Goal: Complete application form

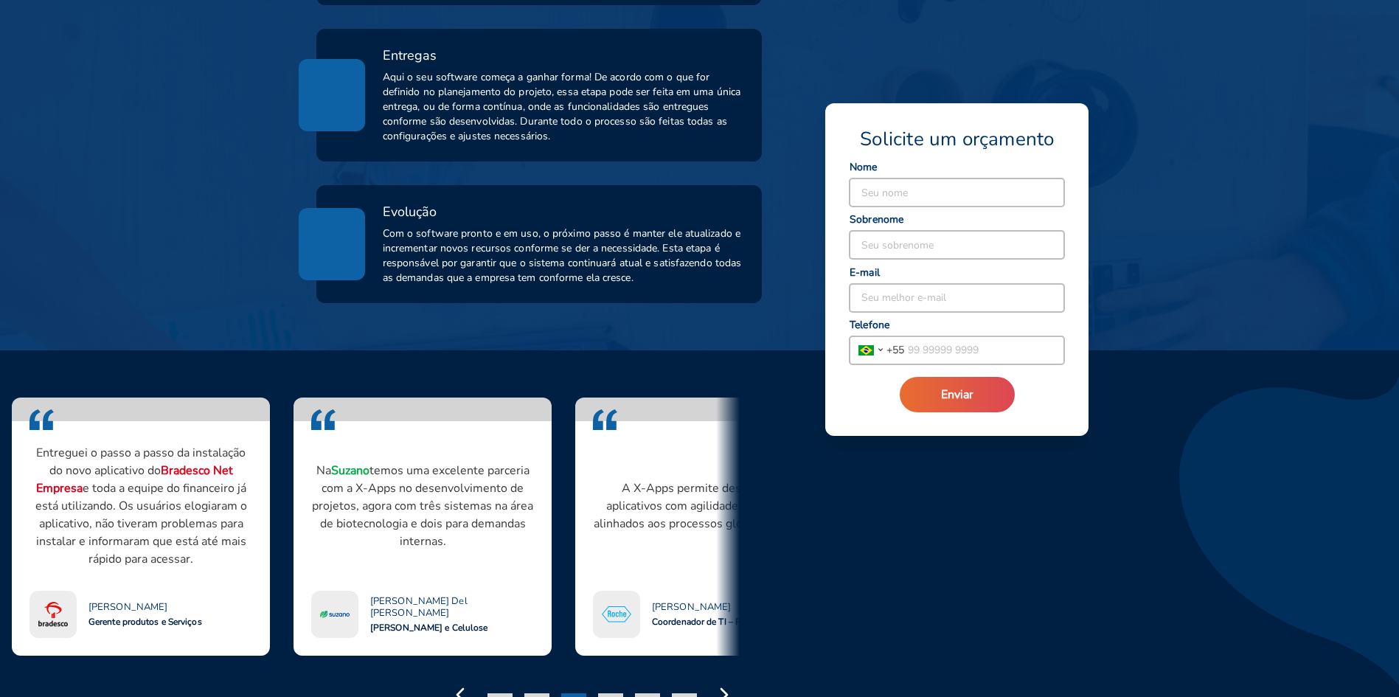
scroll to position [985, 0]
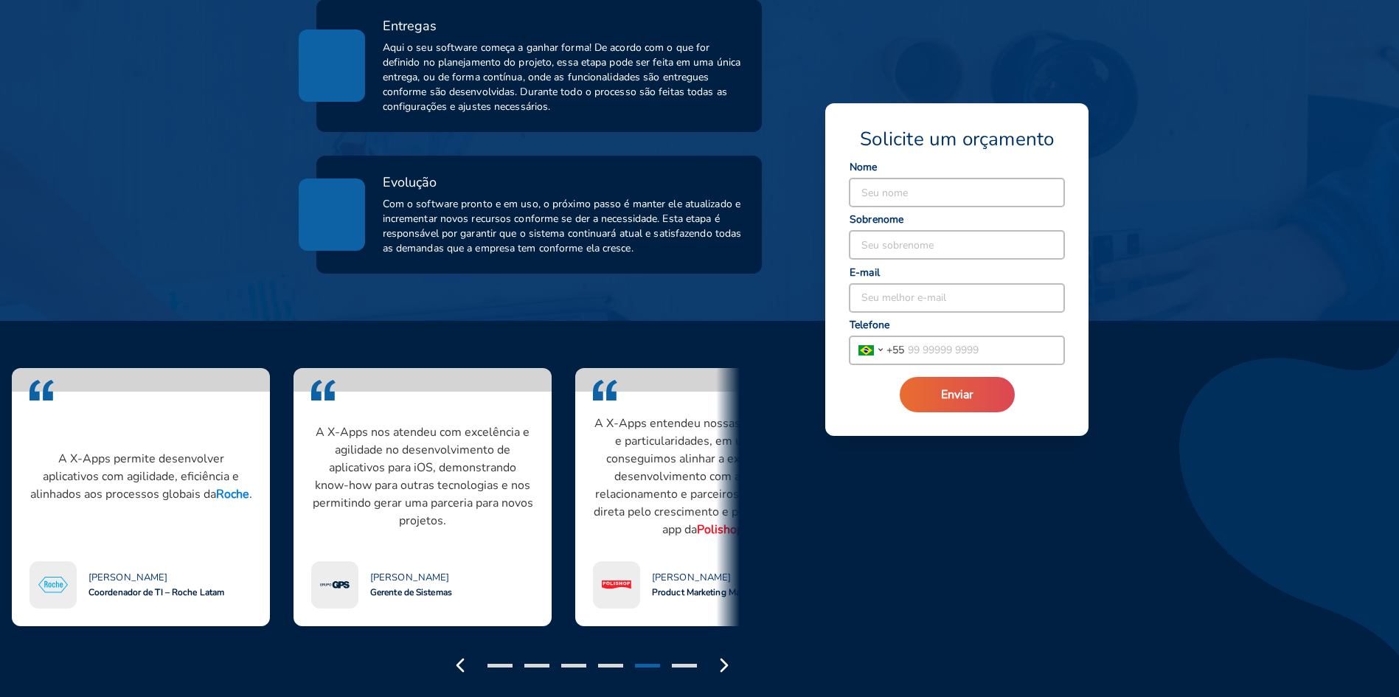
click at [898, 193] on input at bounding box center [957, 193] width 215 height 28
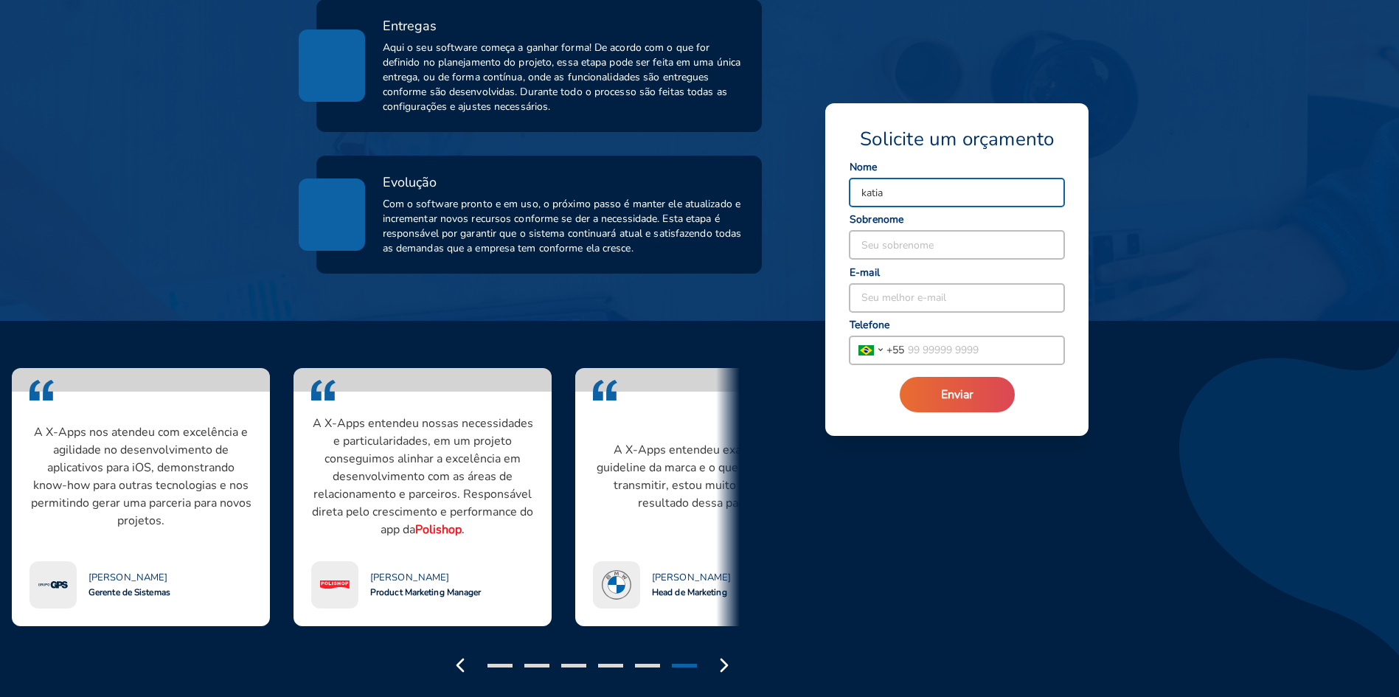
type input "katia"
click at [905, 243] on input at bounding box center [957, 245] width 215 height 28
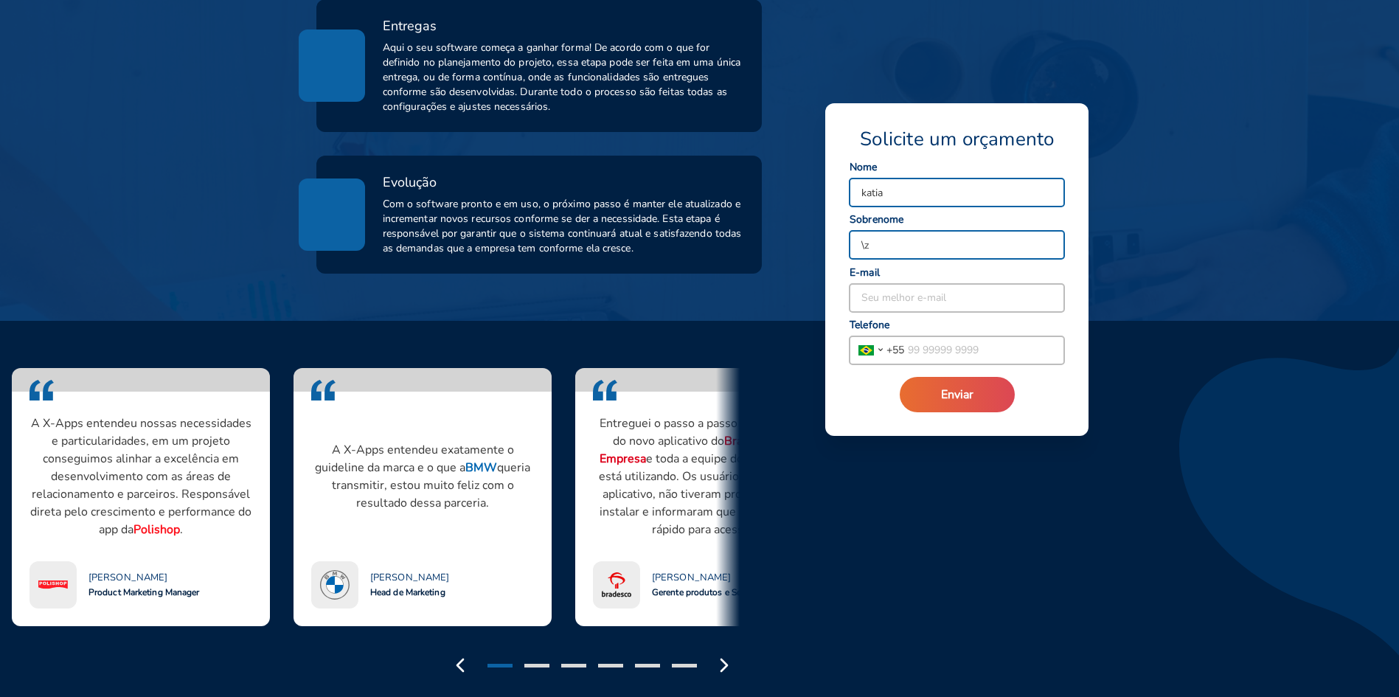
type input "\"
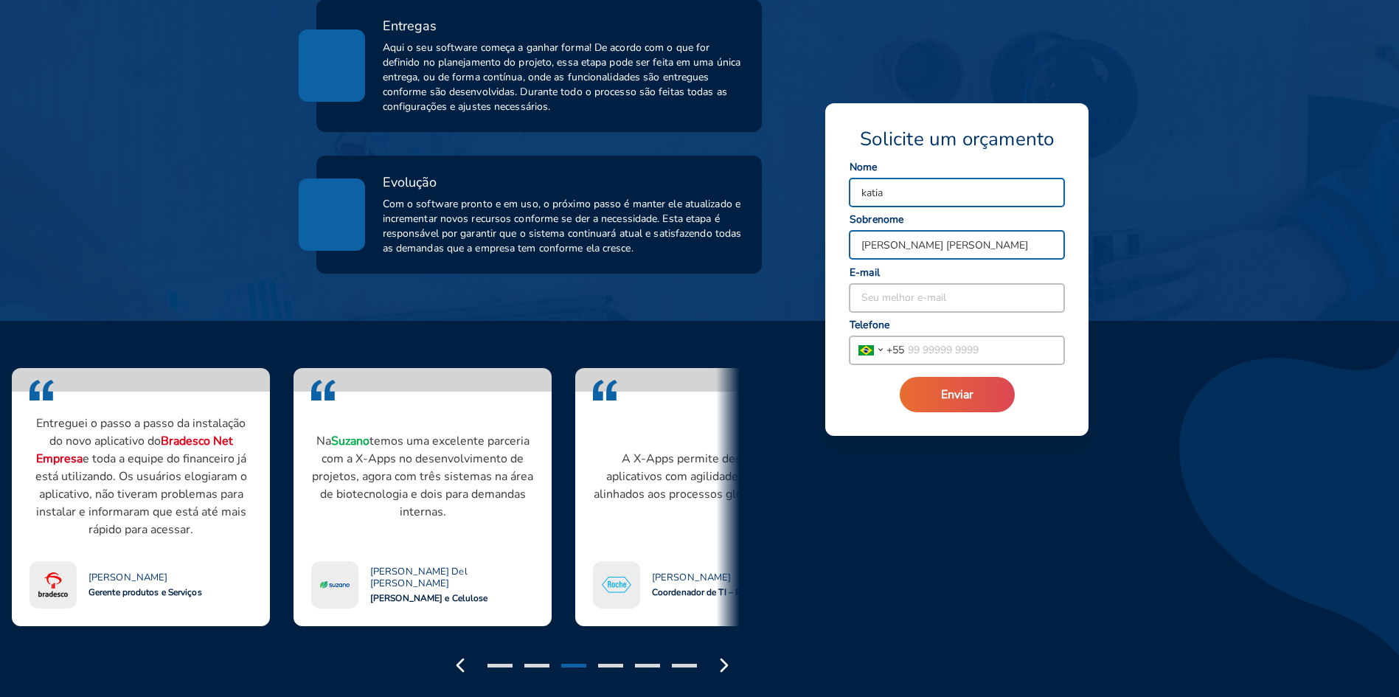
click at [931, 243] on input "[PERSON_NAME] [PERSON_NAME]" at bounding box center [957, 245] width 215 height 28
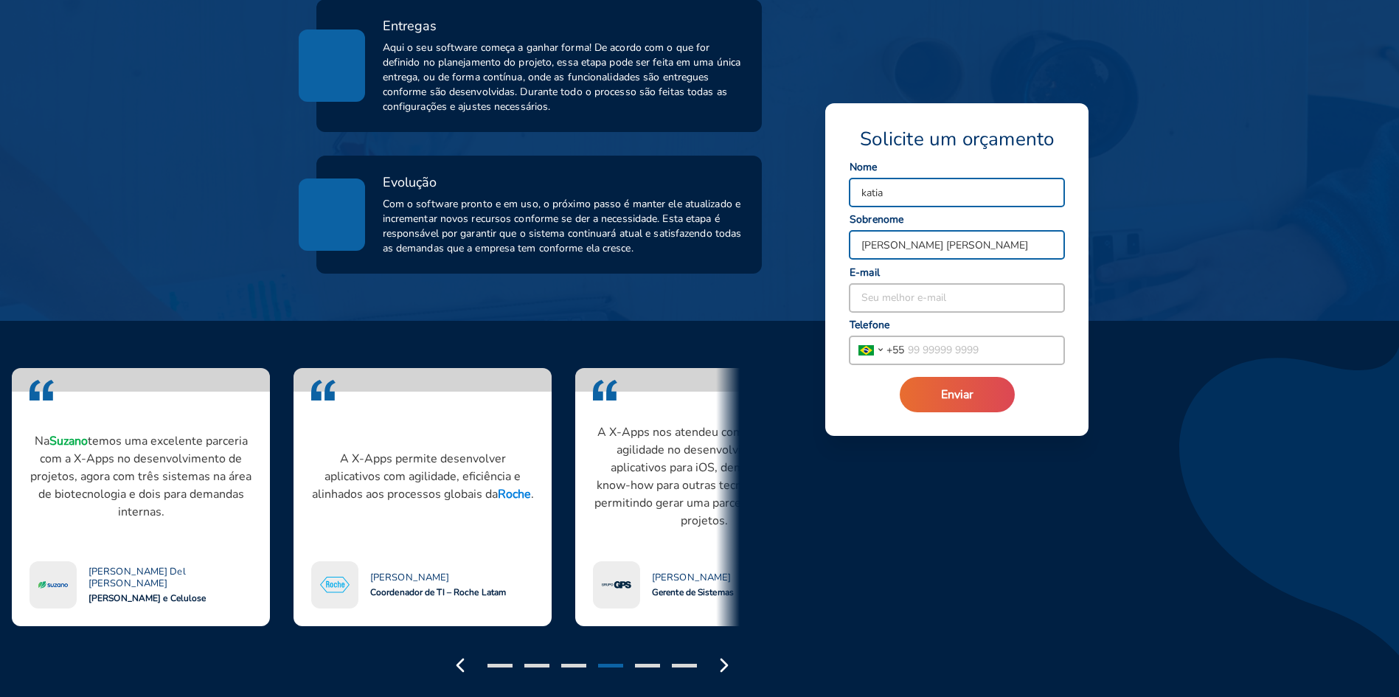
type input "[PERSON_NAME] [PERSON_NAME]"
click at [885, 299] on input at bounding box center [957, 298] width 215 height 28
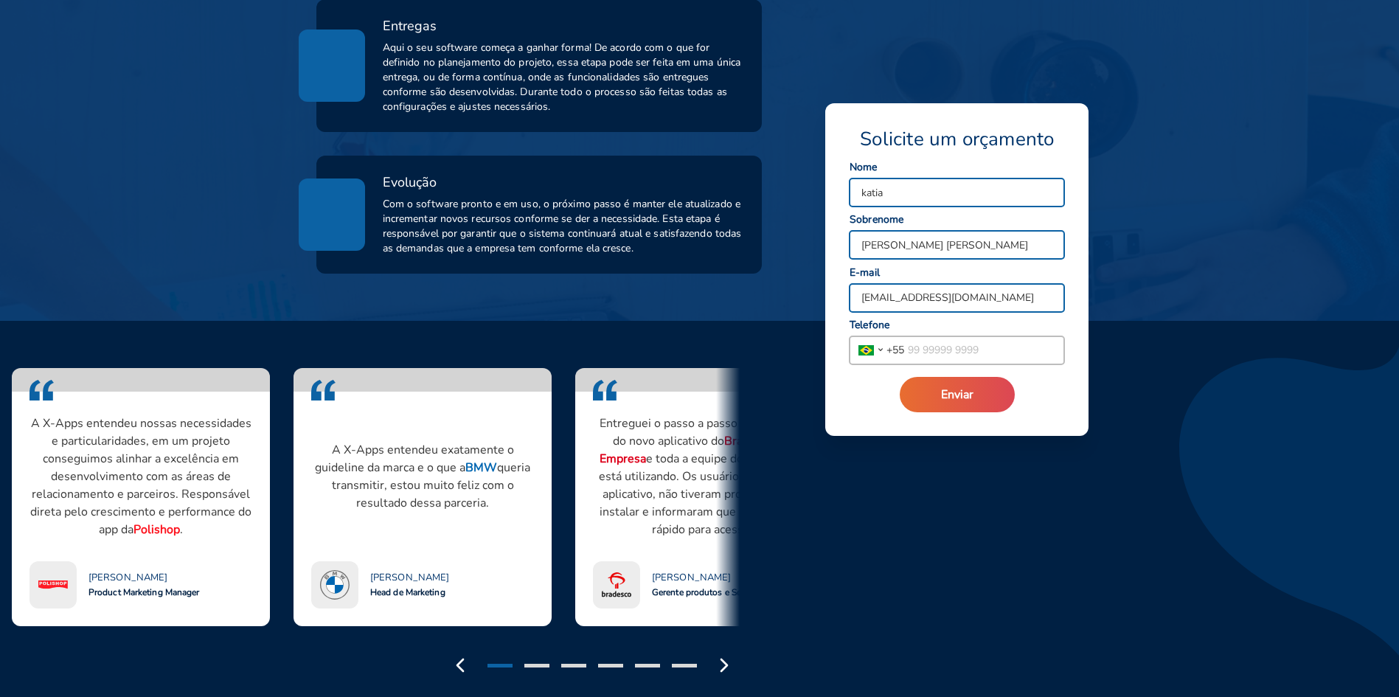
type input "[EMAIL_ADDRESS][DOMAIN_NAME]"
click at [913, 353] on input "tel" at bounding box center [984, 350] width 160 height 28
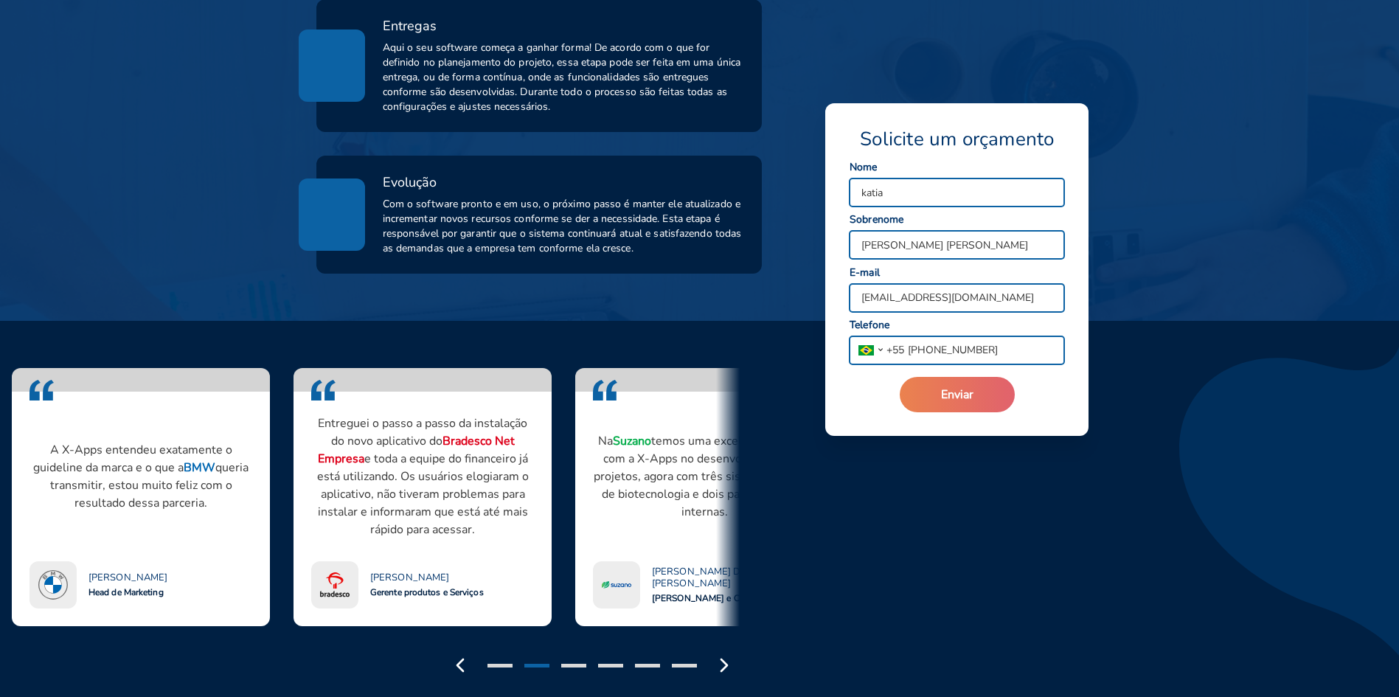
type input "[PHONE_NUMBER]"
click at [960, 389] on span "Enviar" at bounding box center [957, 395] width 32 height 16
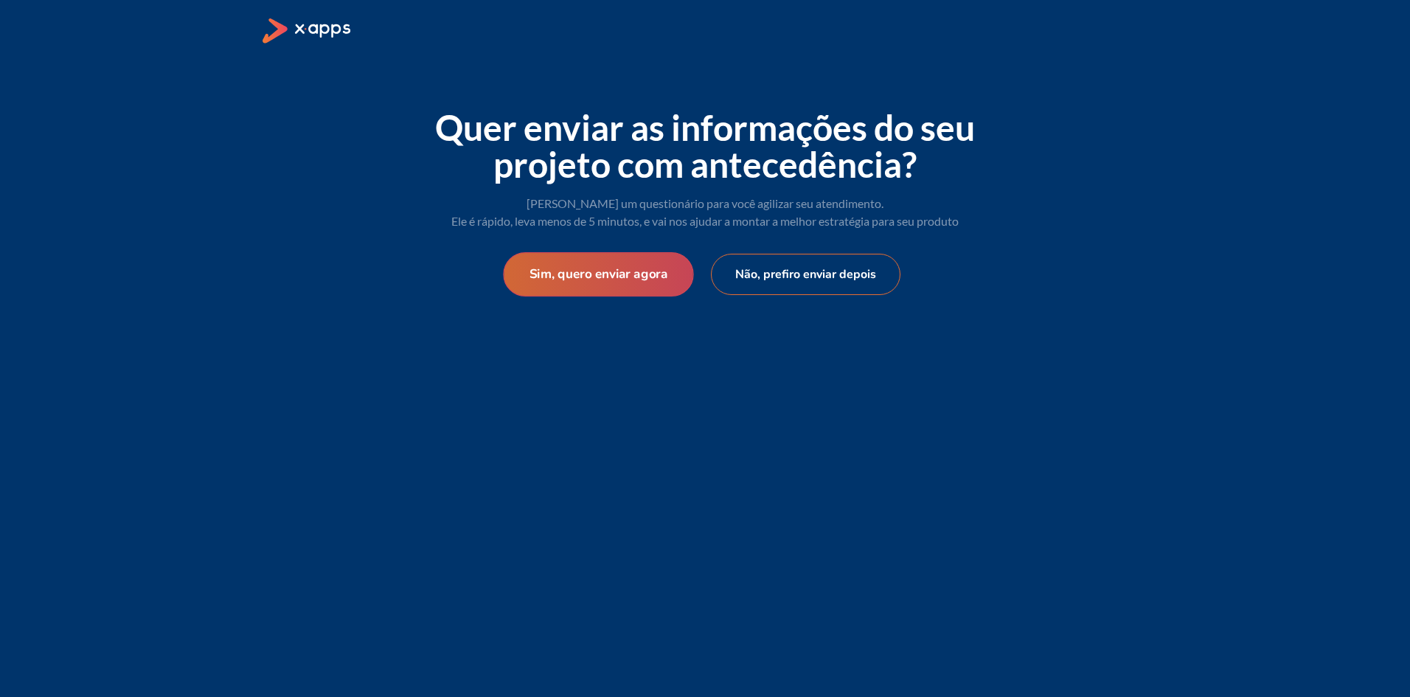
click at [619, 273] on button "Sim, quero enviar agora" at bounding box center [598, 274] width 190 height 44
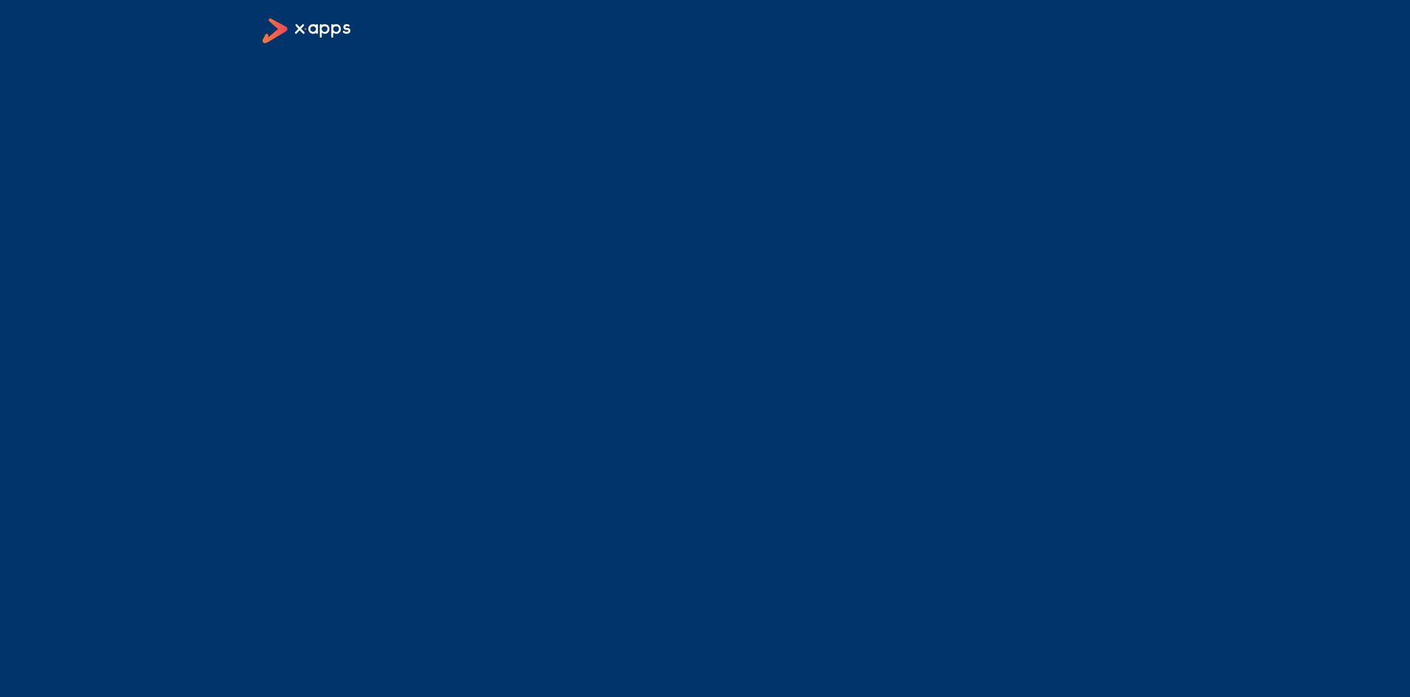
select select "BR"
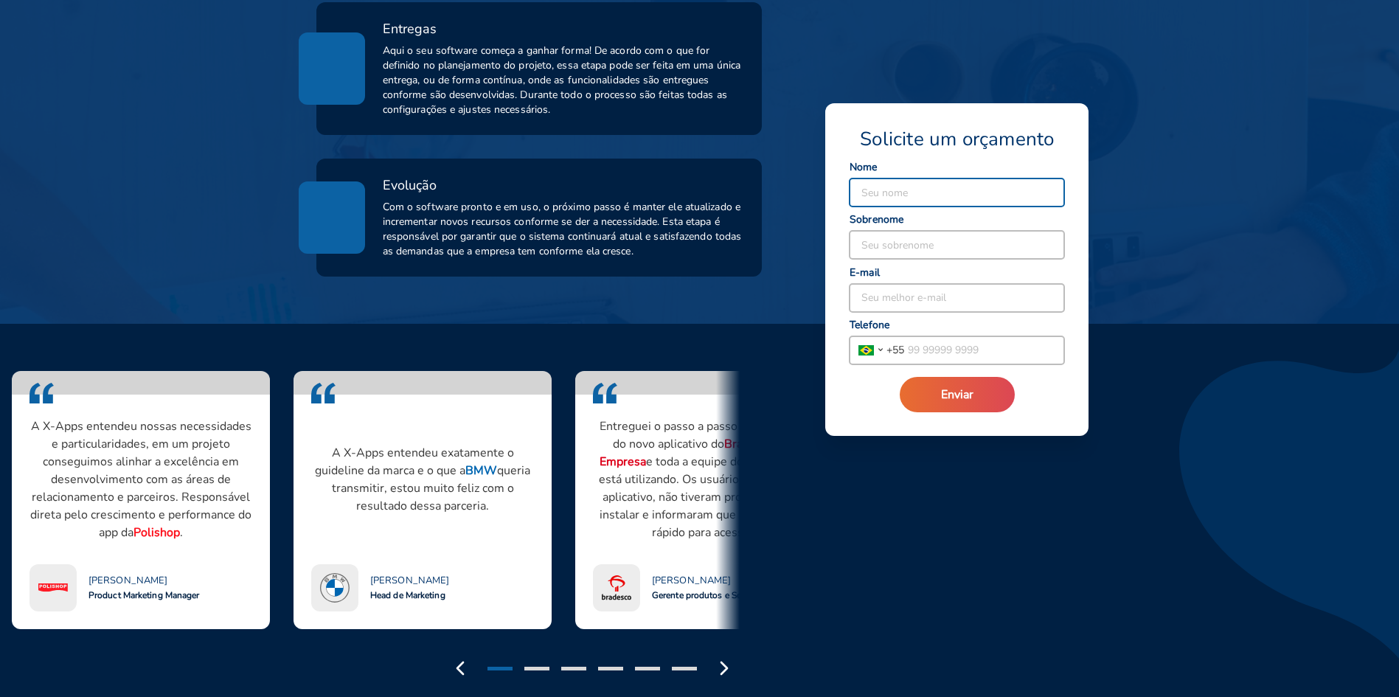
scroll to position [985, 0]
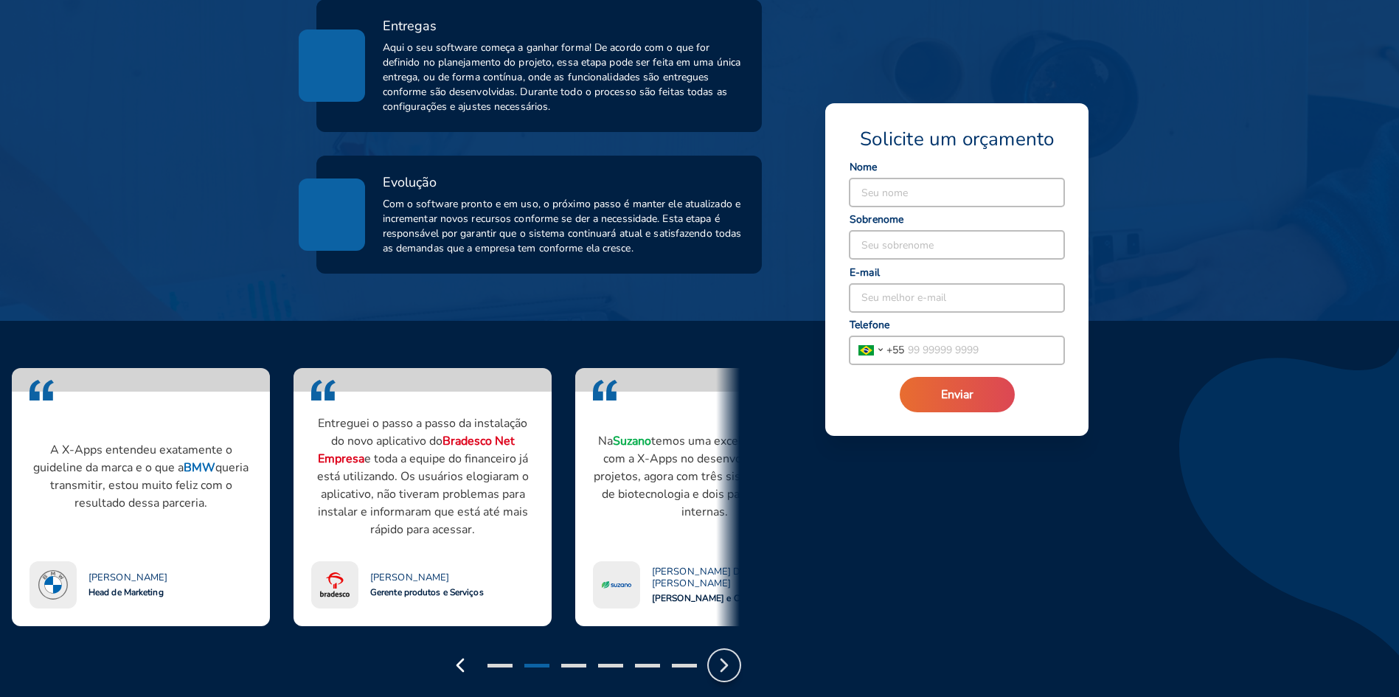
click at [724, 654] on icon "button" at bounding box center [725, 666] width 24 height 24
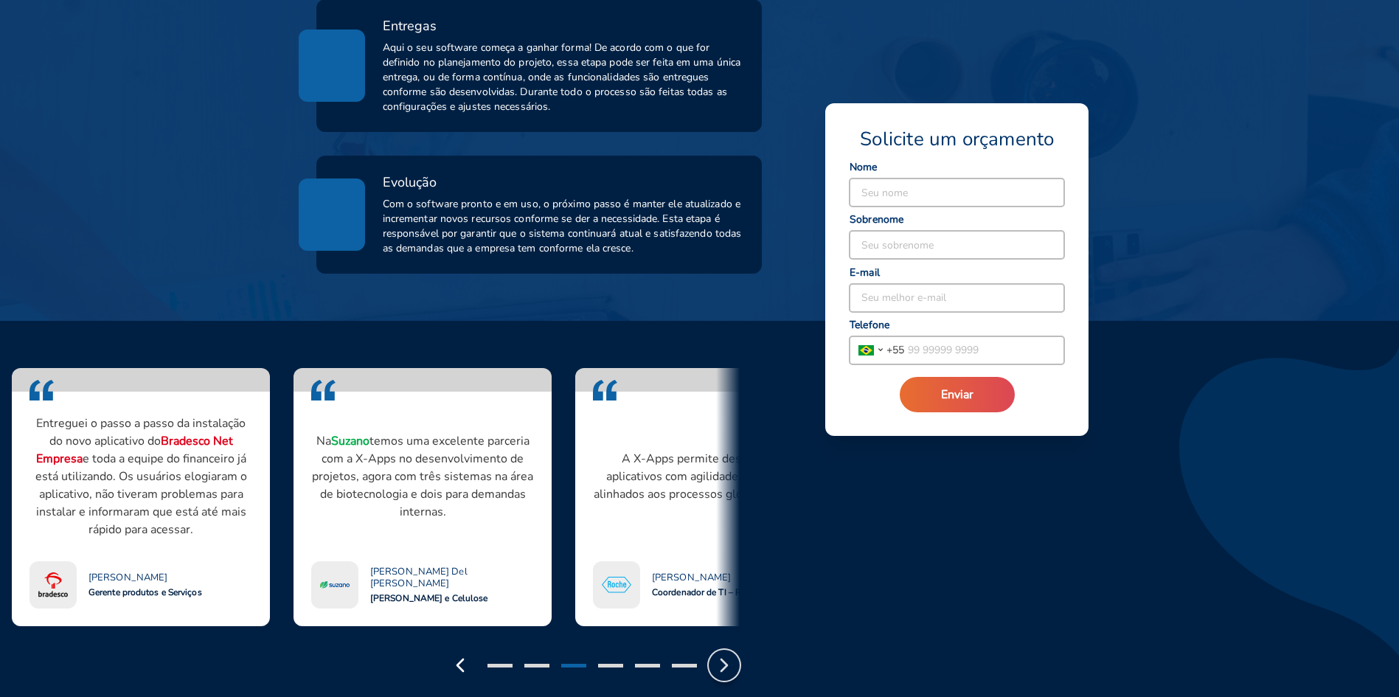
click at [724, 654] on icon "button" at bounding box center [725, 666] width 24 height 24
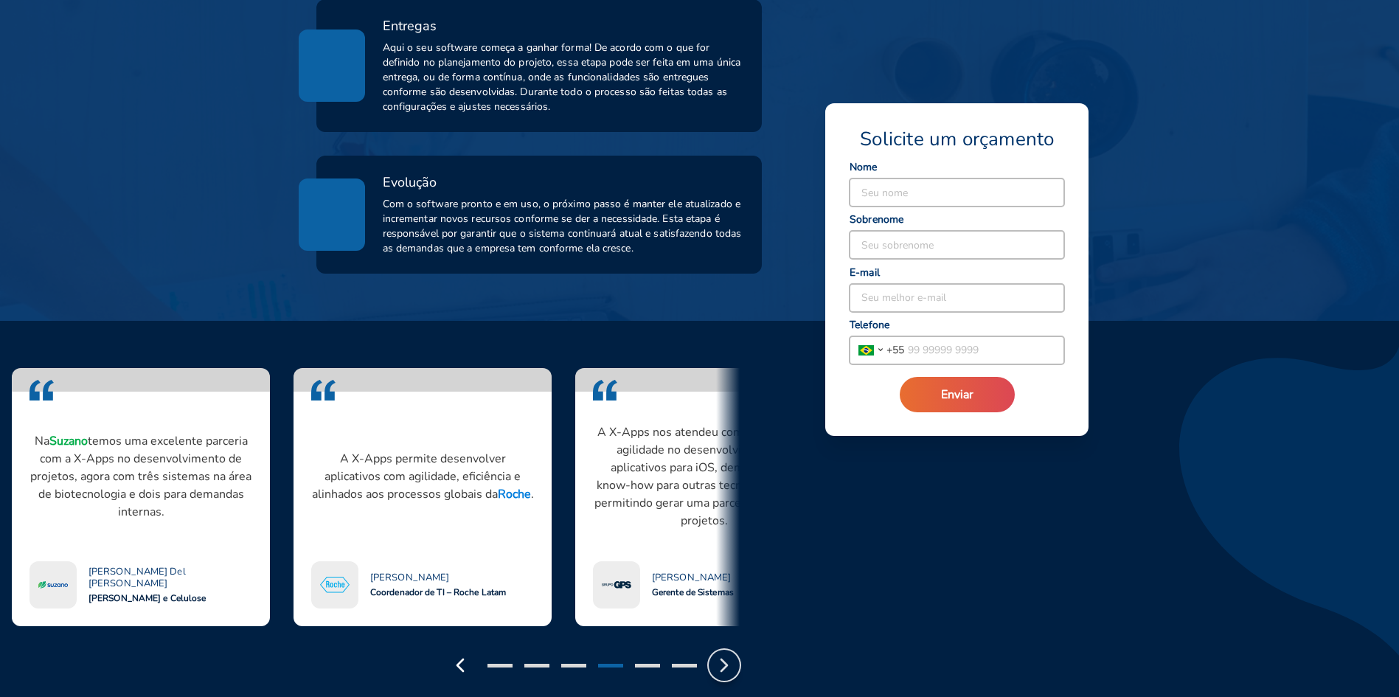
click at [724, 654] on icon "button" at bounding box center [725, 666] width 24 height 24
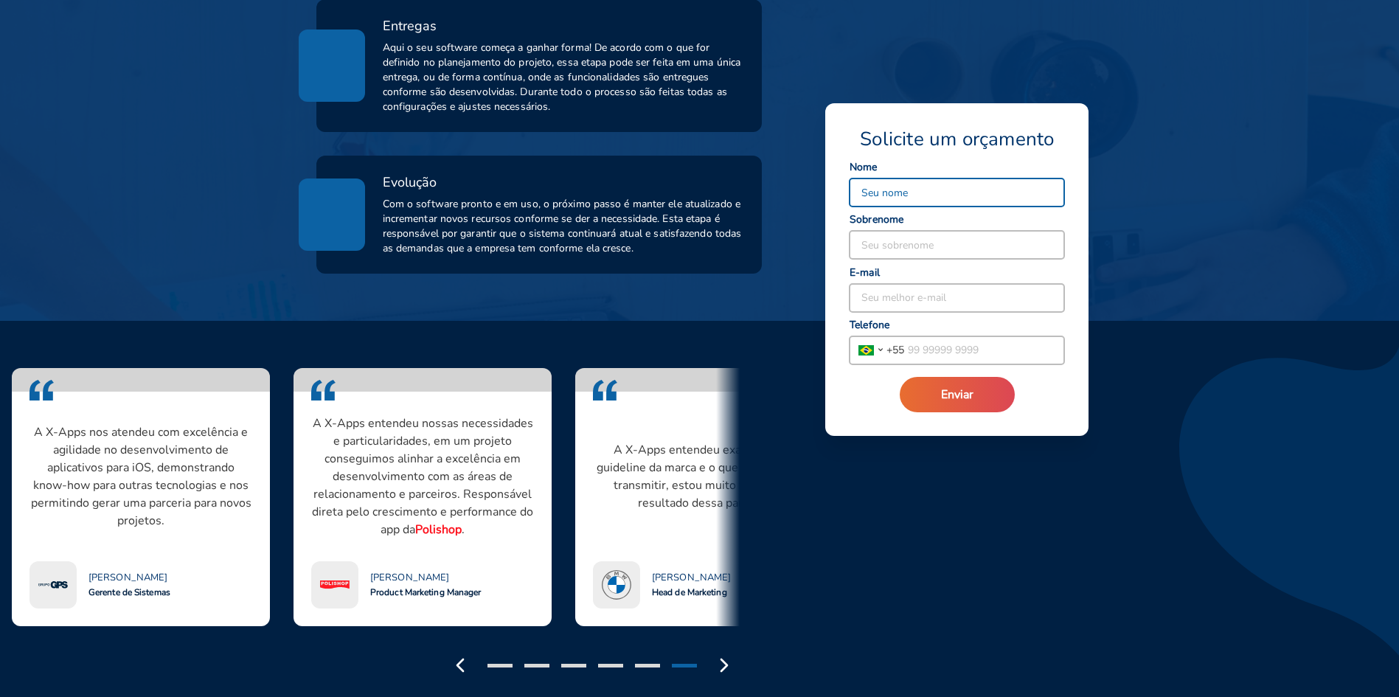
click at [889, 187] on input at bounding box center [957, 193] width 215 height 28
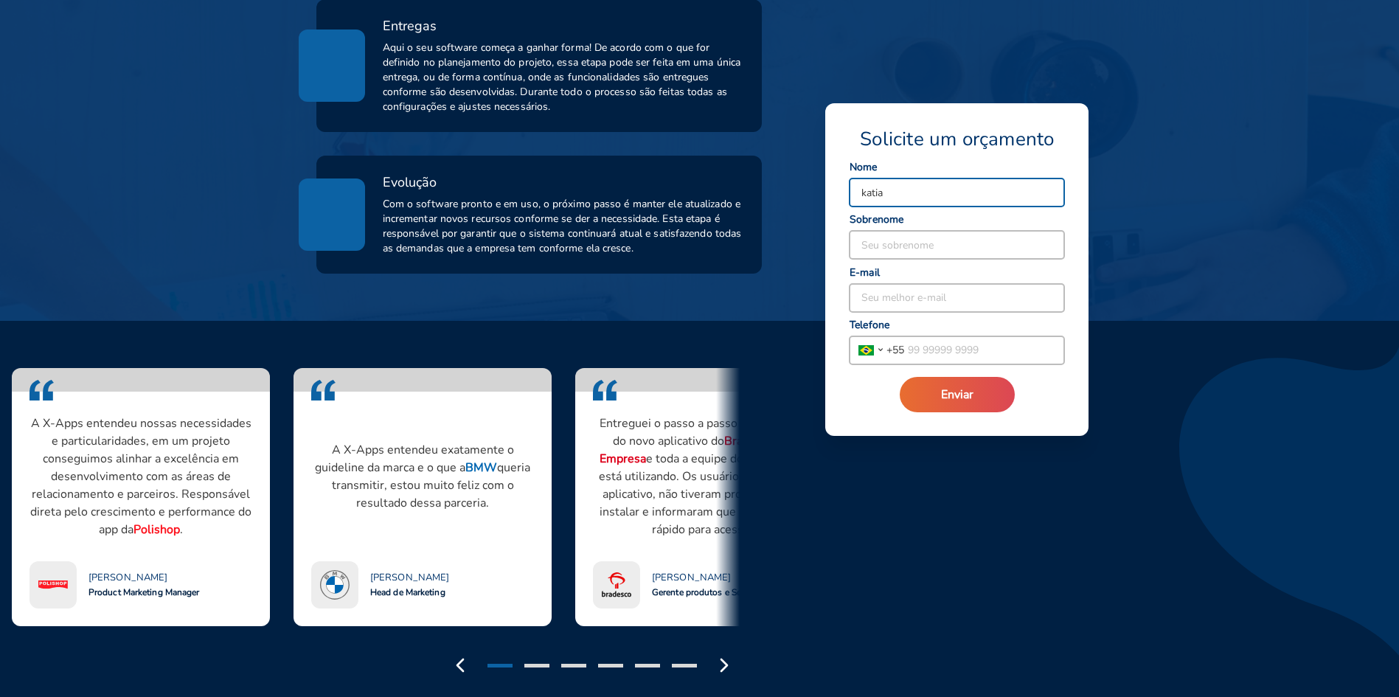
type input "katia"
click at [915, 246] on input at bounding box center [957, 245] width 215 height 28
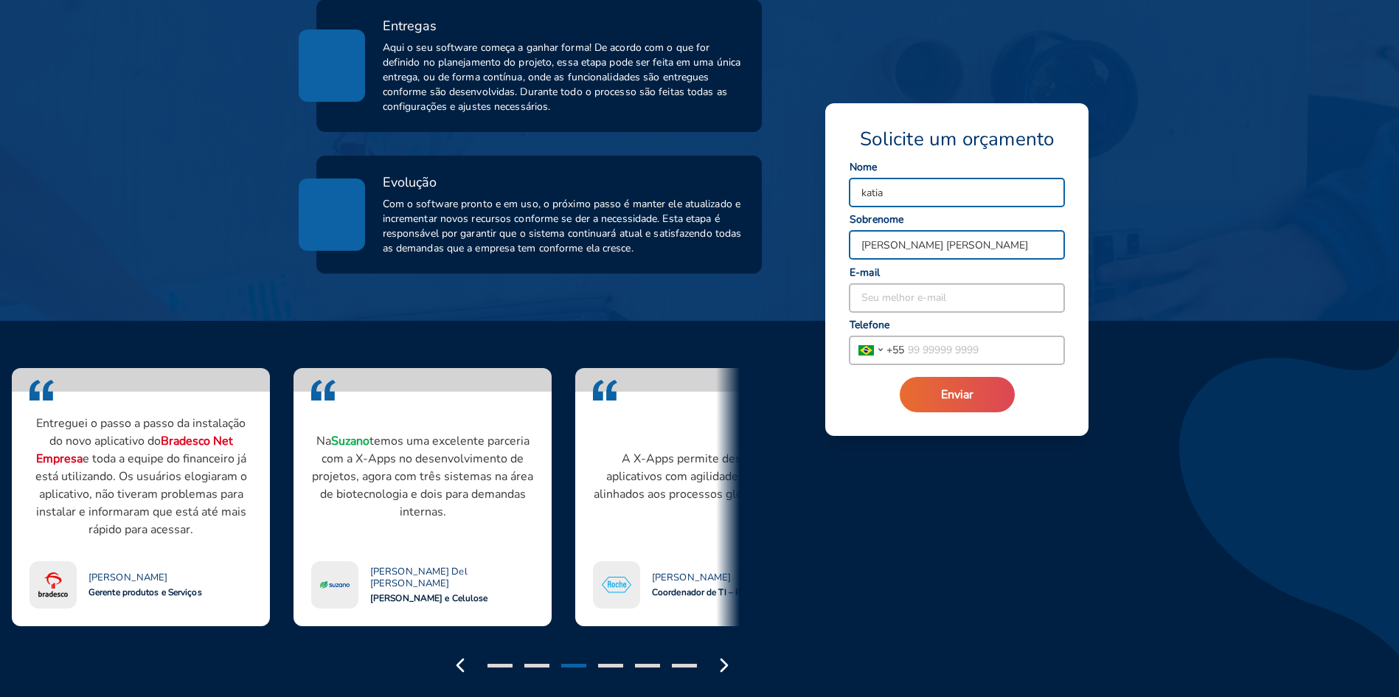
click at [865, 244] on input "[PERSON_NAME] [PERSON_NAME]" at bounding box center [957, 245] width 215 height 28
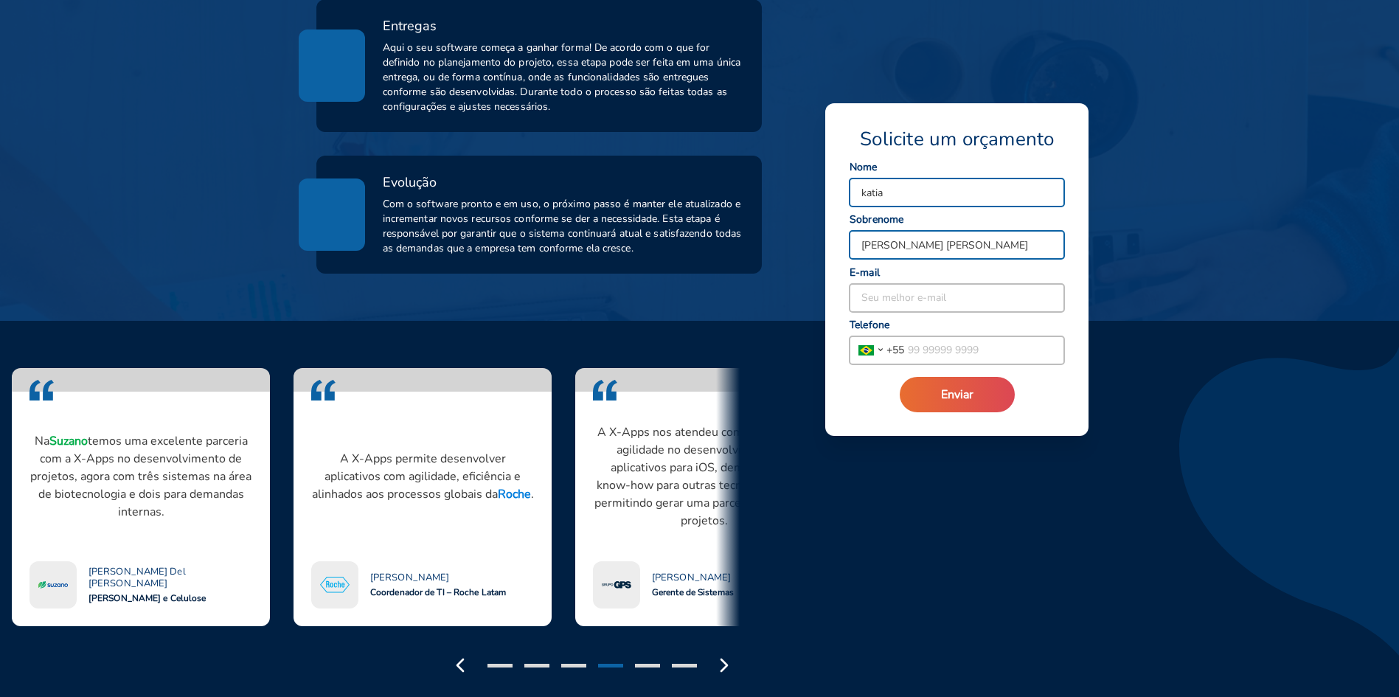
type input "[PERSON_NAME] [PERSON_NAME]"
click at [866, 190] on input "katia" at bounding box center [957, 193] width 215 height 28
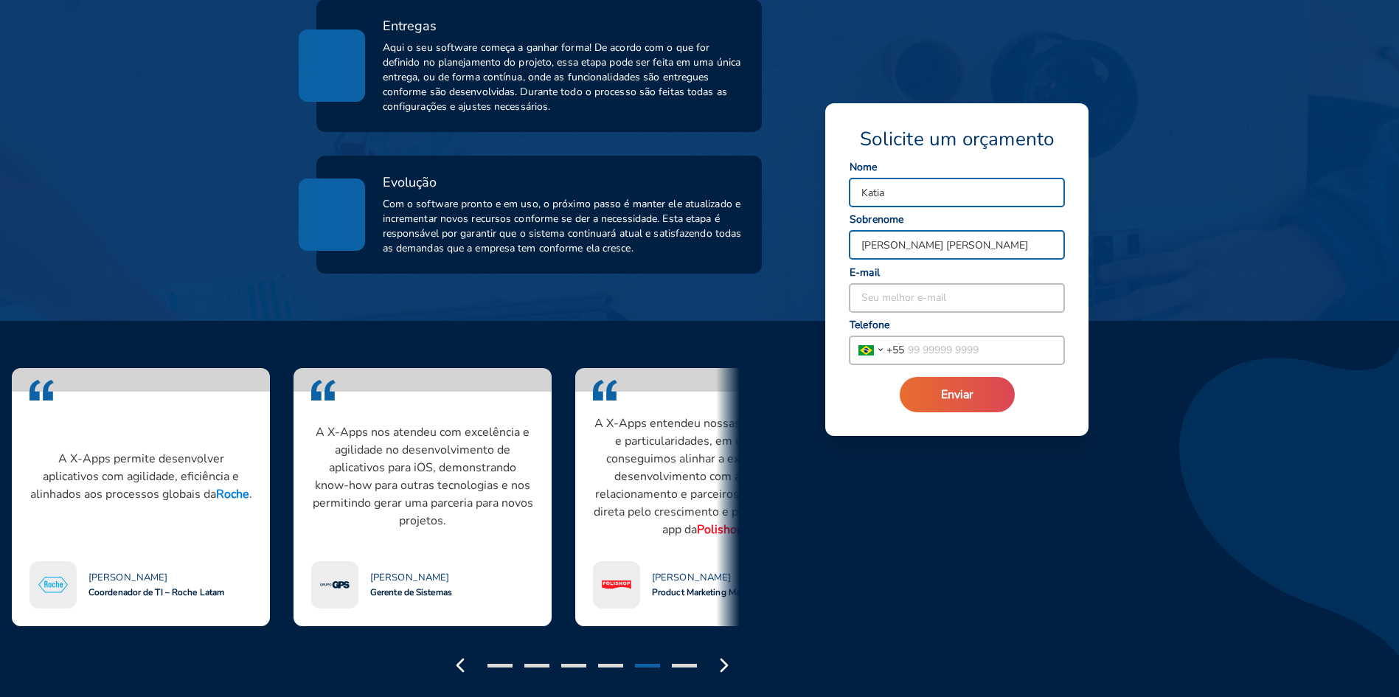
type input "Katia"
click at [882, 297] on input at bounding box center [957, 298] width 215 height 28
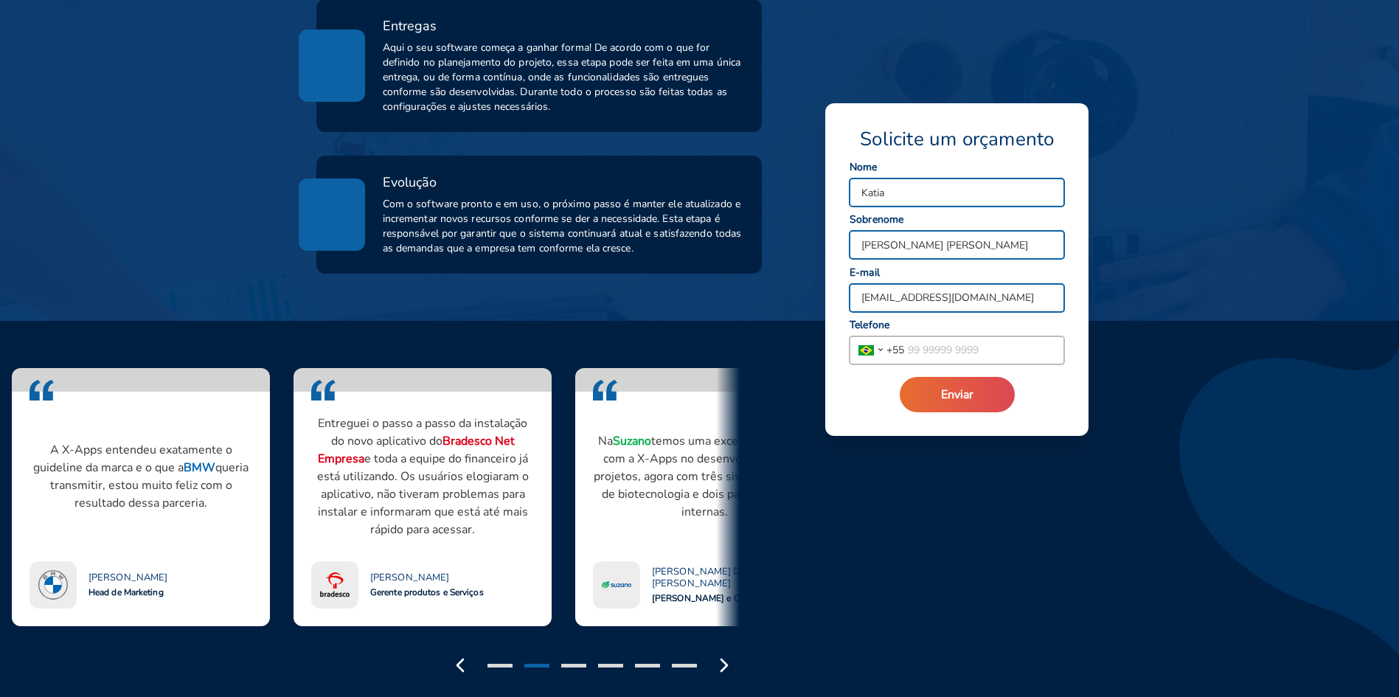
type input "[EMAIL_ADDRESS][DOMAIN_NAME]"
click at [904, 350] on span "+ 55" at bounding box center [896, 349] width 18 height 15
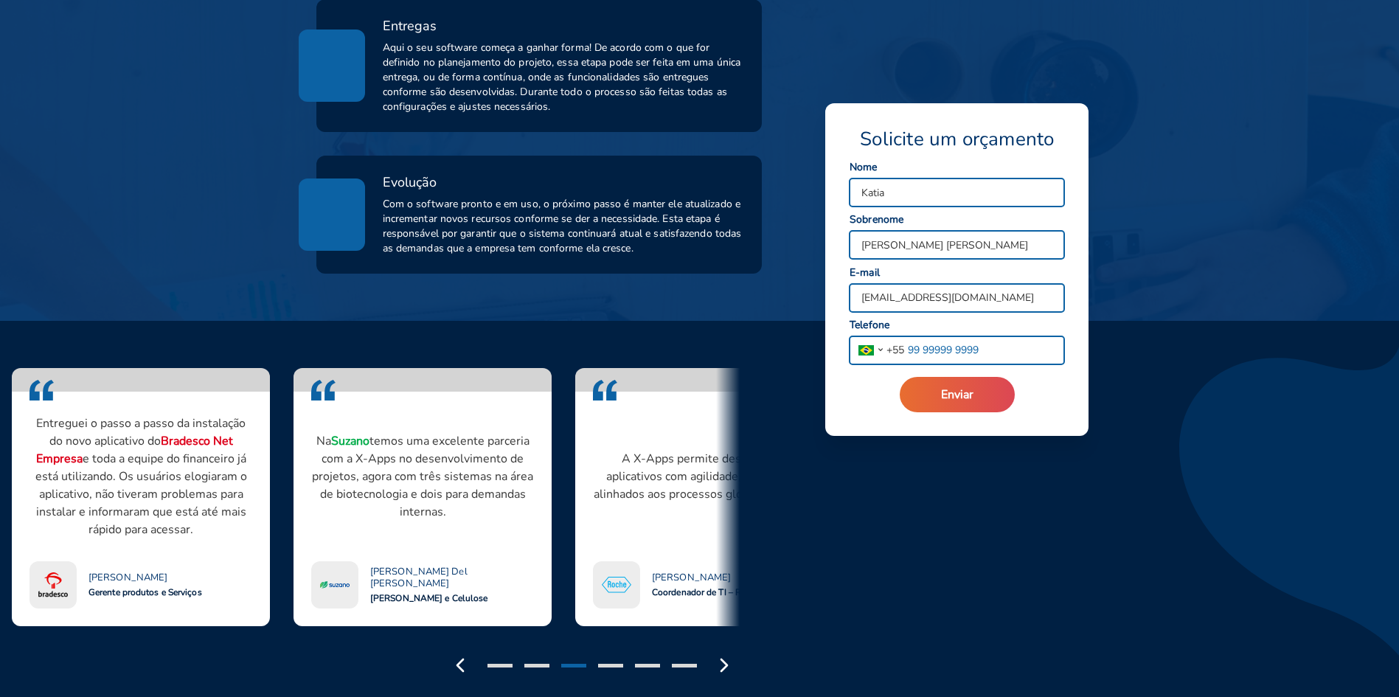
click at [924, 350] on input "tel" at bounding box center [984, 350] width 160 height 28
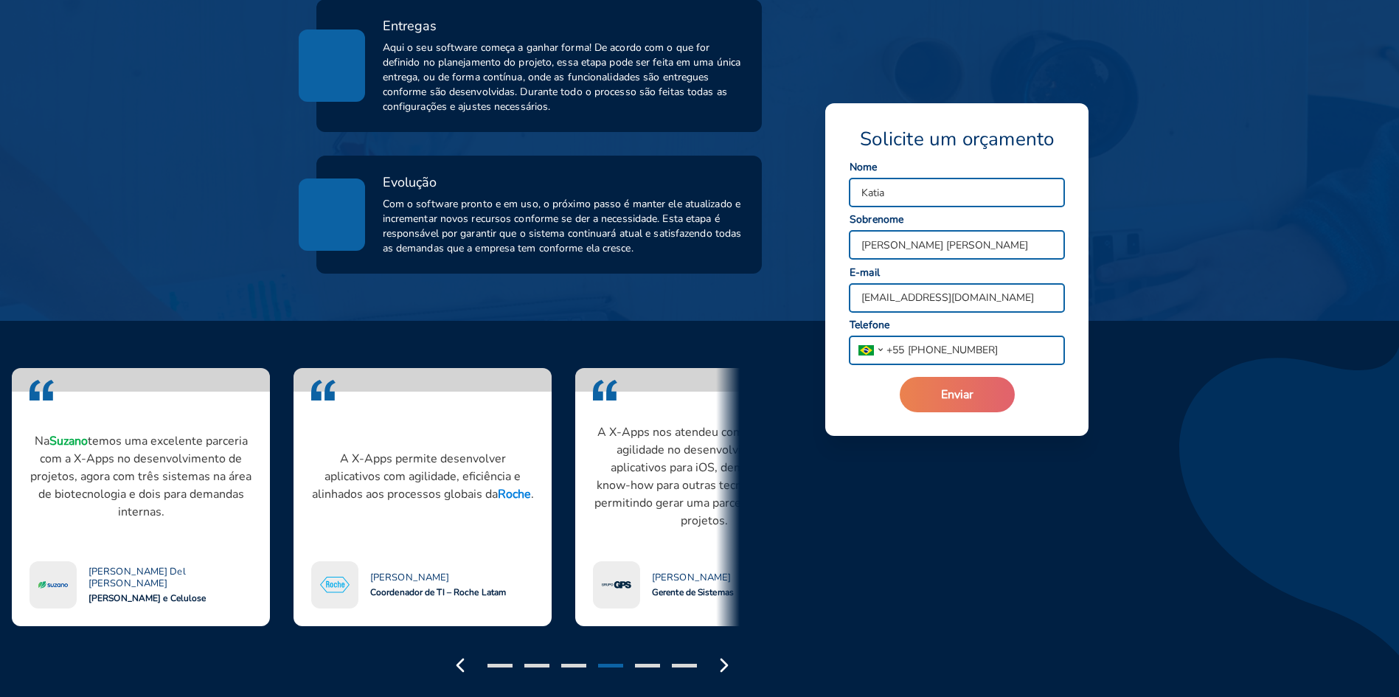
type input "[PHONE_NUMBER]"
click at [965, 398] on span "Enviar" at bounding box center [957, 395] width 32 height 16
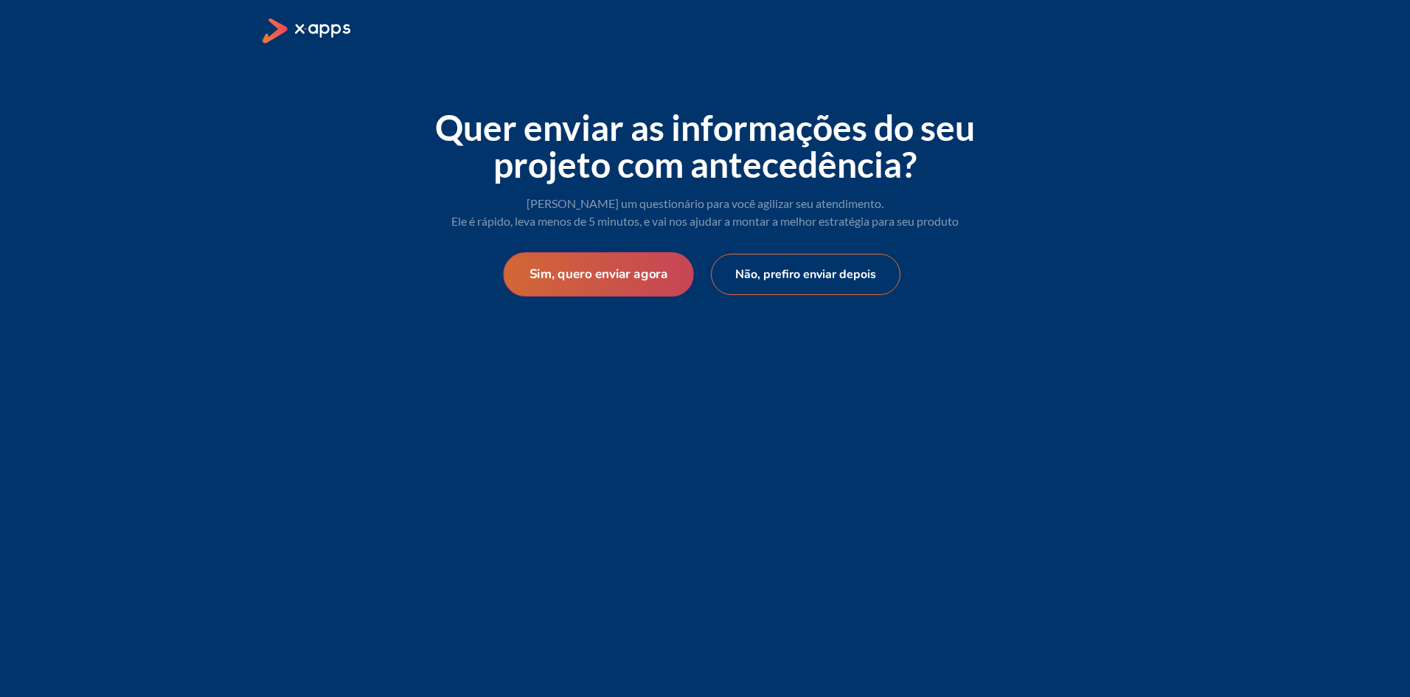
click at [580, 274] on button "Sim, quero enviar agora" at bounding box center [598, 274] width 190 height 44
